Goal: Find specific page/section: Find specific page/section

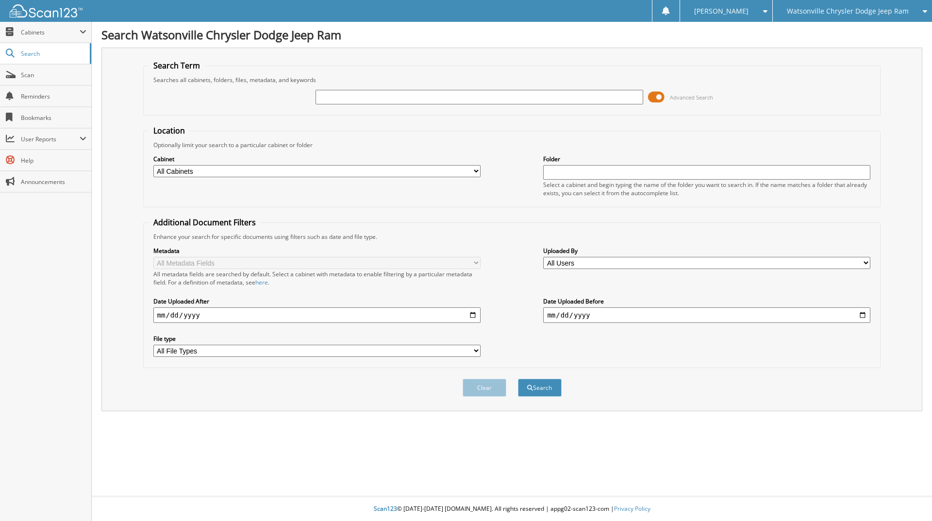
click at [385, 97] on input "text" at bounding box center [479, 97] width 327 height 15
type input "24758"
click at [518, 379] on button "Search" at bounding box center [540, 388] width 44 height 18
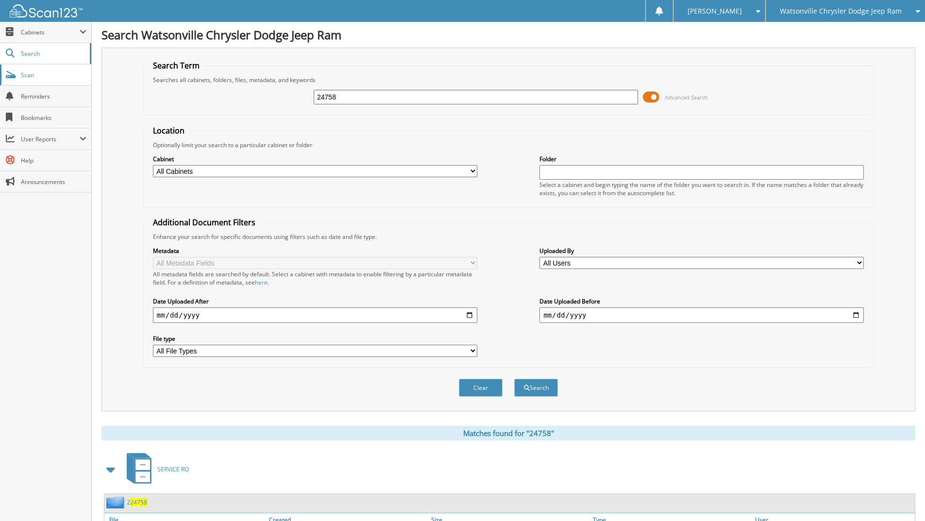
click at [25, 76] on span "Scan" at bounding box center [54, 75] width 66 height 8
